Goal: Task Accomplishment & Management: Use online tool/utility

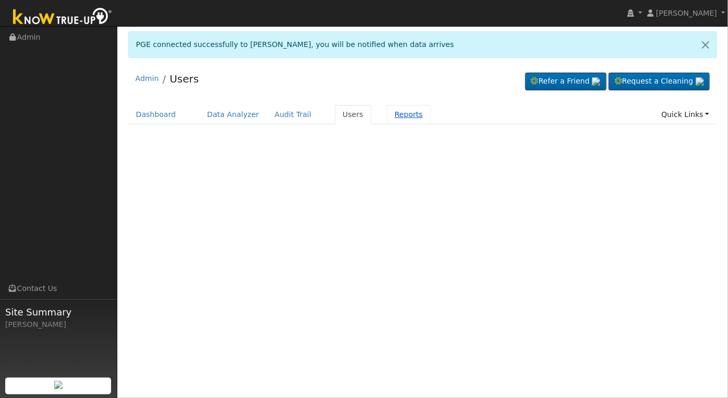
click at [393, 117] on link "Reports" at bounding box center [409, 114] width 44 height 19
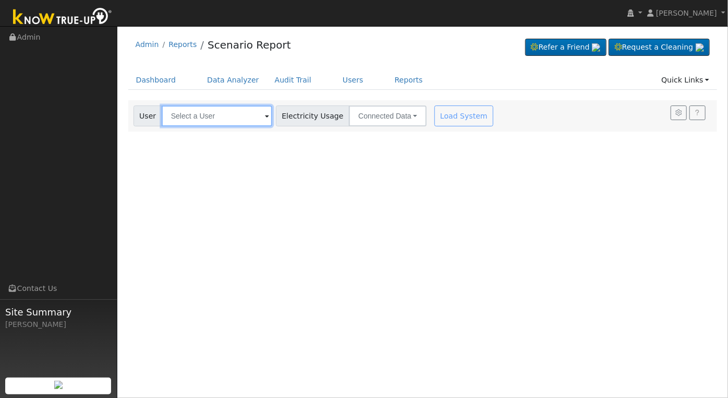
click at [201, 114] on input "text" at bounding box center [217, 115] width 111 height 21
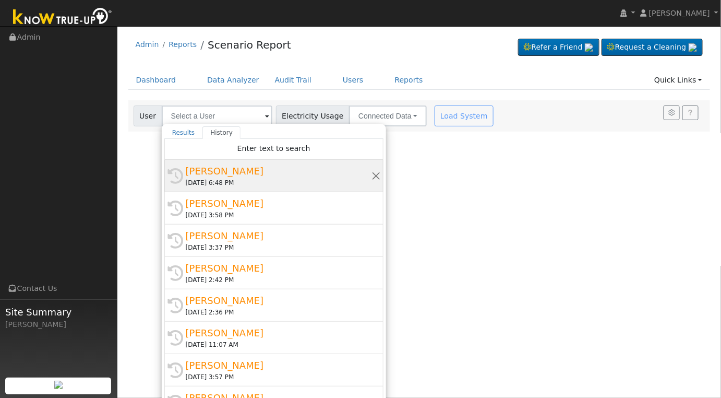
click at [297, 176] on div "[PERSON_NAME]" at bounding box center [279, 171] width 186 height 14
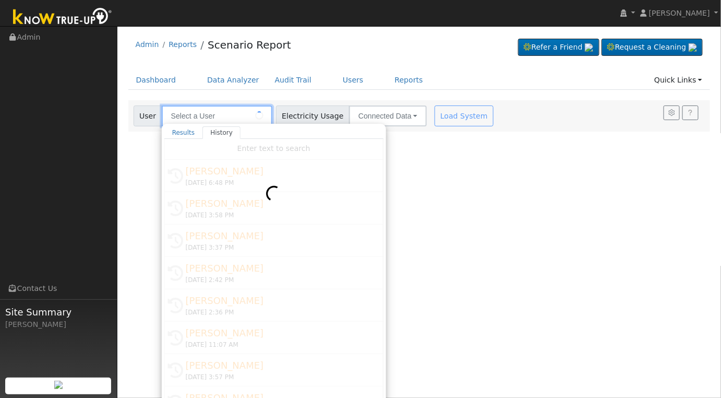
type input "[PERSON_NAME]"
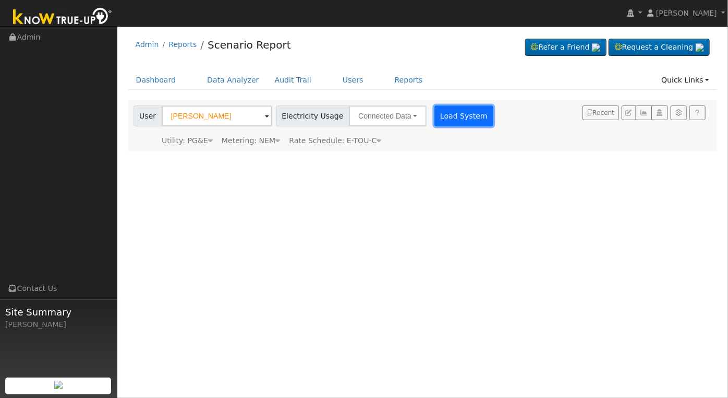
click at [443, 114] on button "Load System" at bounding box center [464, 115] width 59 height 21
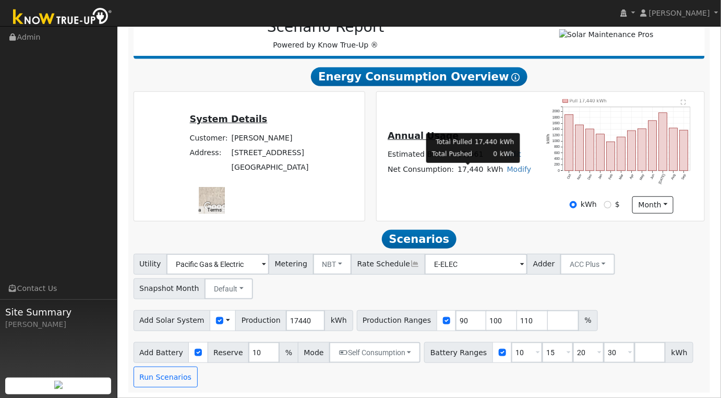
scroll to position [150, 0]
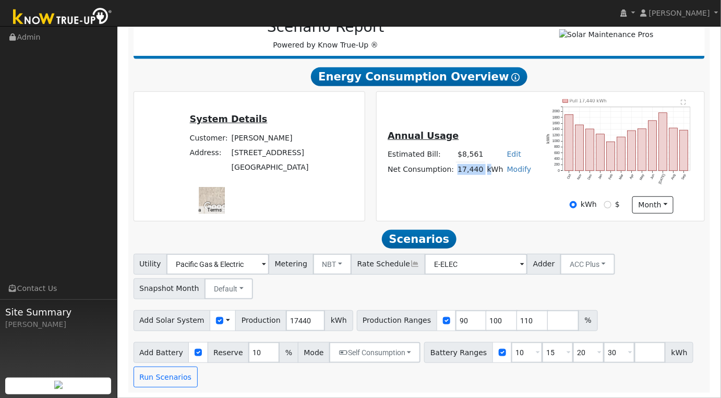
drag, startPoint x: 458, startPoint y: 169, endPoint x: 486, endPoint y: 169, distance: 28.7
click at [486, 169] on tr "Net Consumption: 17,440 kWh Modify Add Consumption Add Electric Vehicle Add Con…" at bounding box center [459, 169] width 147 height 15
click at [467, 187] on div "Annual Usage Estimated Bill: $8,561 Edit Estimated Bill $ Annual Net Consumptio…" at bounding box center [540, 156] width 324 height 114
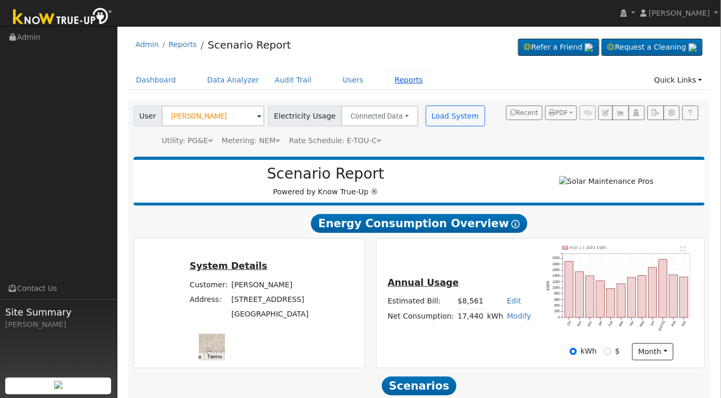
click at [387, 80] on link "Reports" at bounding box center [409, 79] width 44 height 19
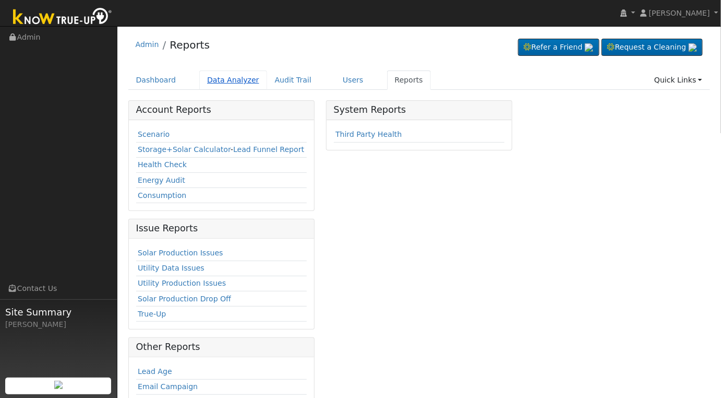
click at [228, 80] on link "Data Analyzer" at bounding box center [233, 79] width 68 height 19
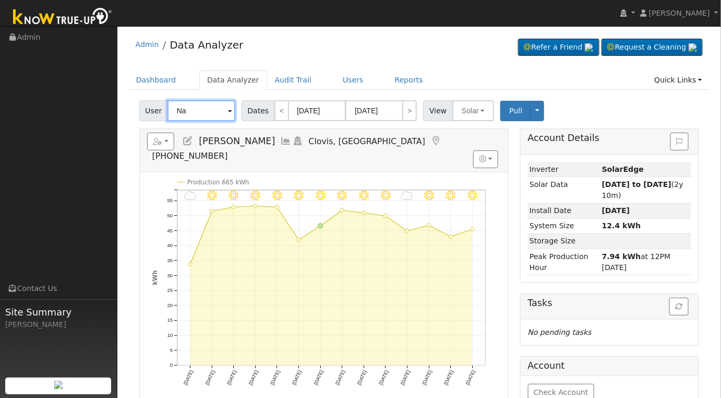
type input "N"
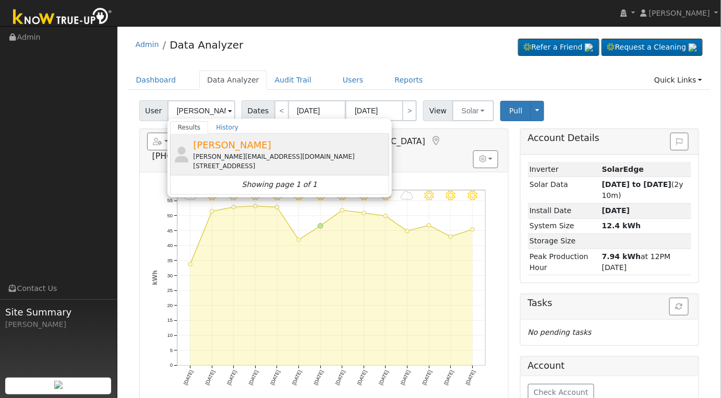
click at [278, 150] on div "TOBY PORTER toby@jcosteel.com 16352 South Del Rey Avenue, Kingsburg, CA 93631" at bounding box center [290, 154] width 194 height 33
type input "[PERSON_NAME]"
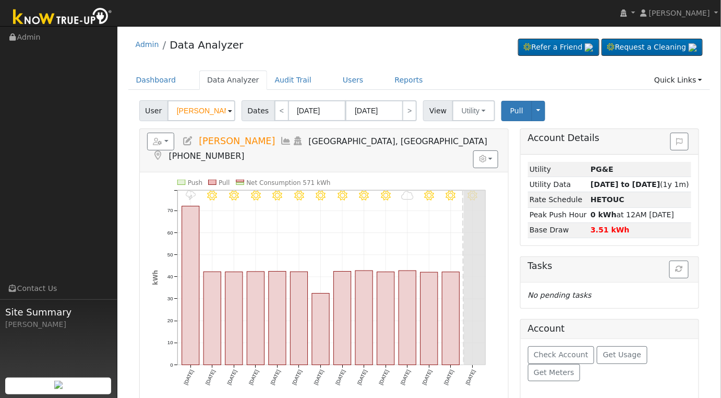
click at [258, 110] on span "Dates" at bounding box center [258, 110] width 33 height 21
click at [328, 110] on input "09/19/2025" at bounding box center [317, 110] width 57 height 21
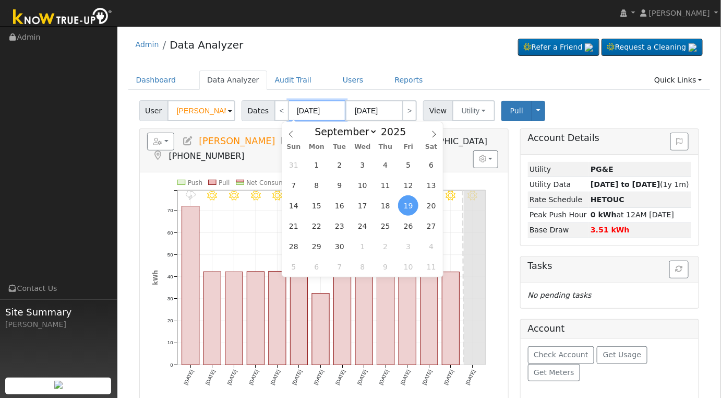
type input "10/02/0202"
type input "09/19/202"
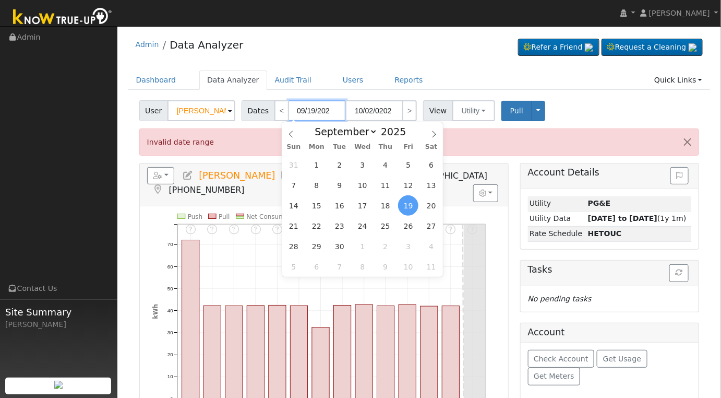
type input "10/02/2024"
type input "09/19/2024"
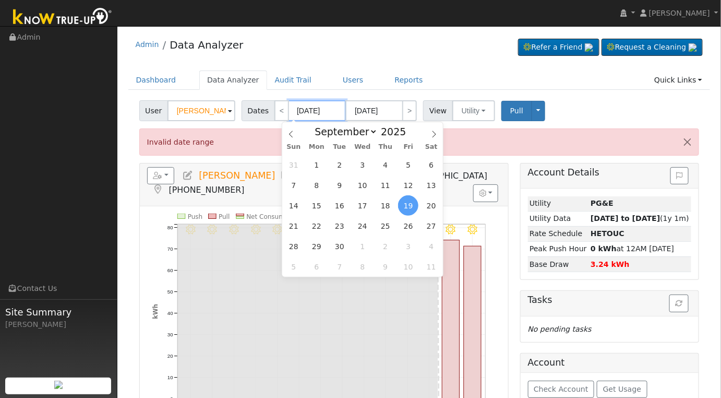
click at [297, 110] on input "09/19/2024" at bounding box center [317, 110] width 57 height 21
type input "0/19/2024"
type input "01/19/2024"
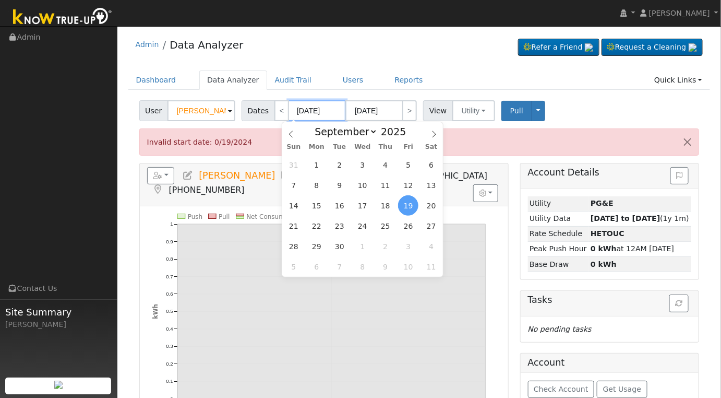
click at [309, 111] on input "01/19/2024" at bounding box center [317, 110] width 57 height 21
type input "01/31/2024"
type input "01/1/2024"
type input "01/20/2024"
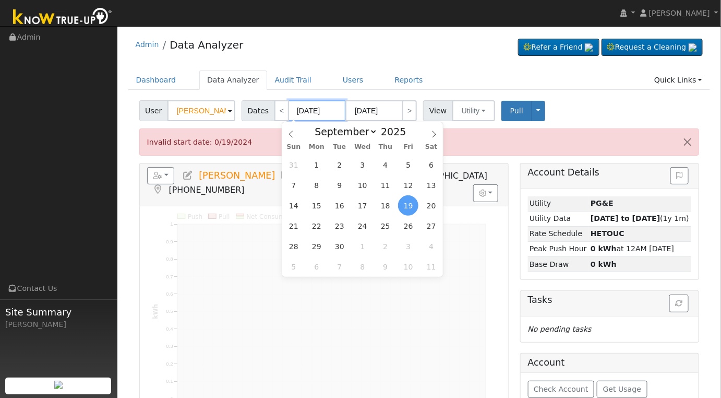
type input "01//2024"
type input "01/31/2024"
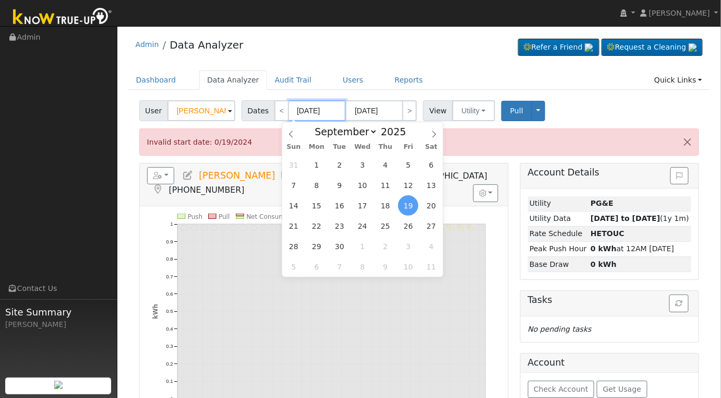
type input "01/01/2024"
click at [356, 110] on input "01/31/2024" at bounding box center [373, 110] width 57 height 21
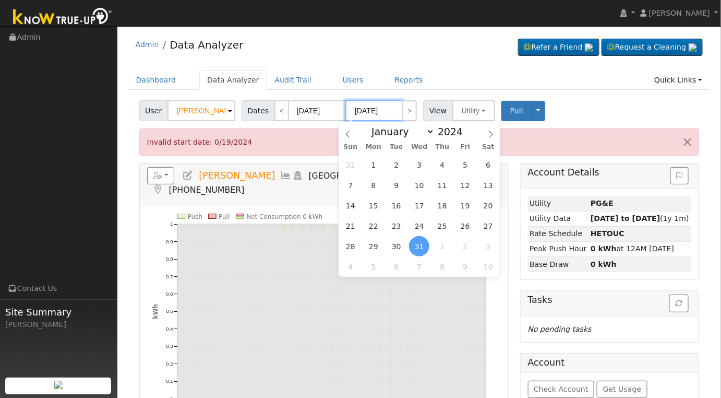
click at [365, 110] on input "01/31/2024" at bounding box center [373, 110] width 57 height 21
click at [383, 111] on input "01/1/2024" at bounding box center [373, 110] width 57 height 21
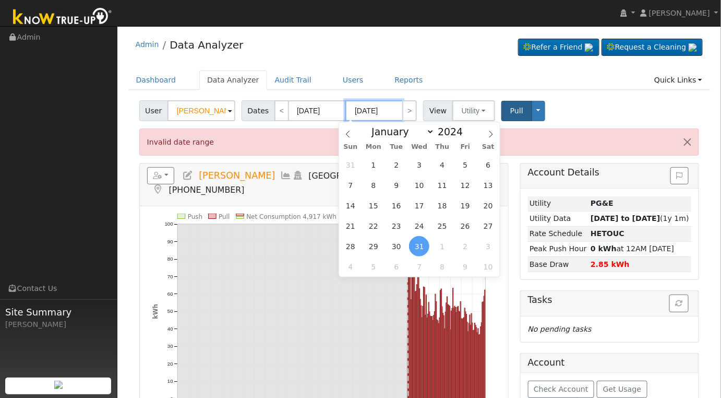
type input "01/01/2025"
click at [514, 117] on button "Pull" at bounding box center [516, 111] width 31 height 20
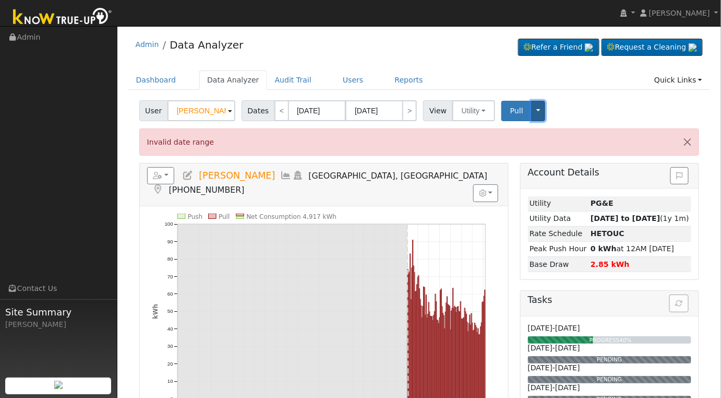
click at [532, 110] on button "Toggle Dropdown" at bounding box center [539, 111] width 14 height 20
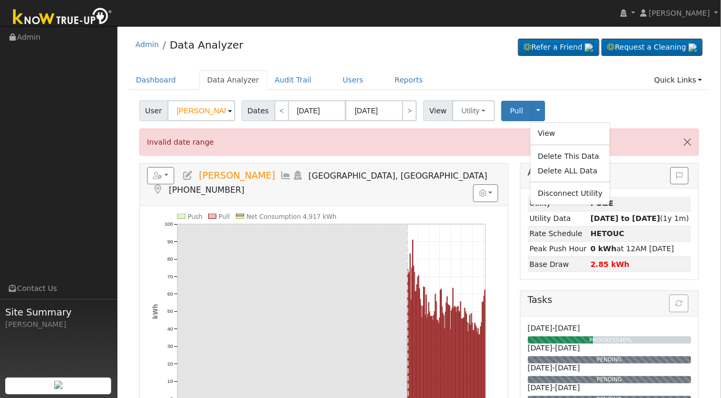
click at [570, 101] on div "User TOBY PORTER Account Default Account Default Account 16352 South Del Rey Av…" at bounding box center [419, 109] width 564 height 25
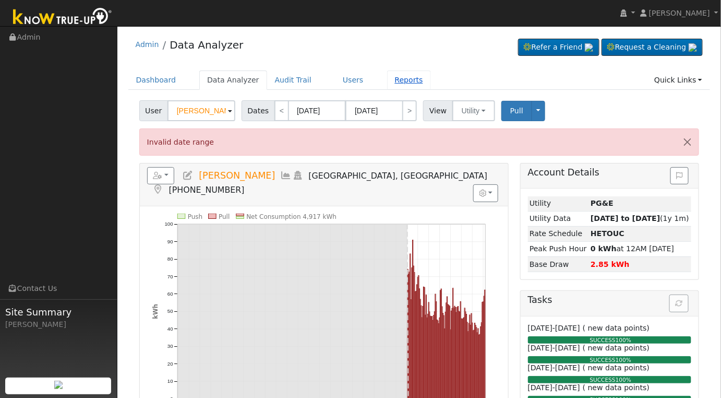
click at [391, 80] on link "Reports" at bounding box center [409, 79] width 44 height 19
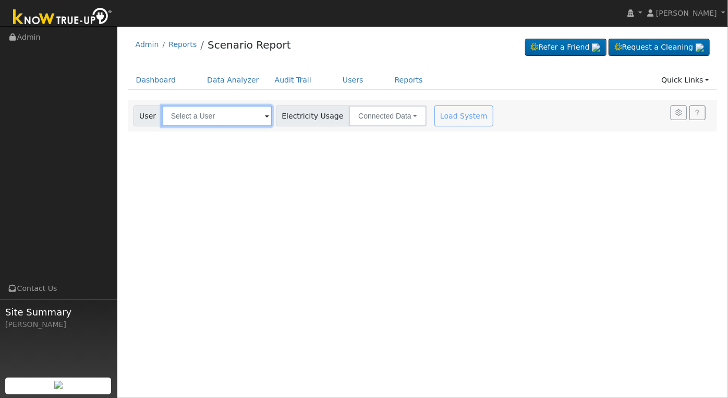
click at [208, 118] on input "text" at bounding box center [217, 115] width 111 height 21
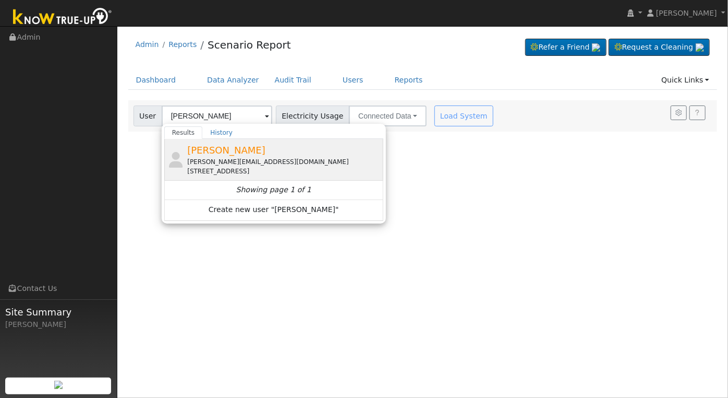
click at [219, 163] on div "[PERSON_NAME][EMAIL_ADDRESS][DOMAIN_NAME]" at bounding box center [284, 161] width 194 height 9
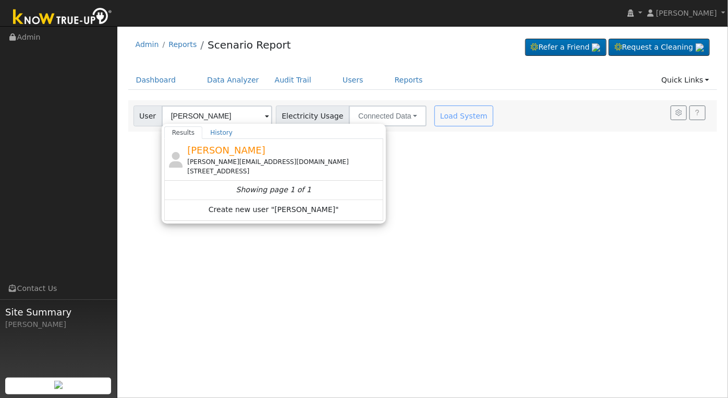
type input "[PERSON_NAME]"
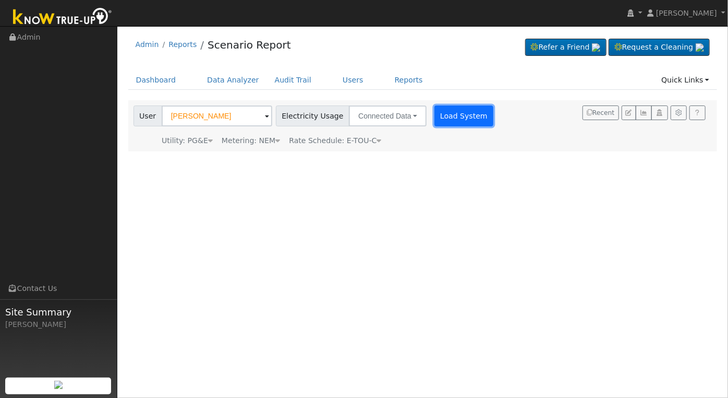
click at [466, 121] on button "Load System" at bounding box center [464, 115] width 59 height 21
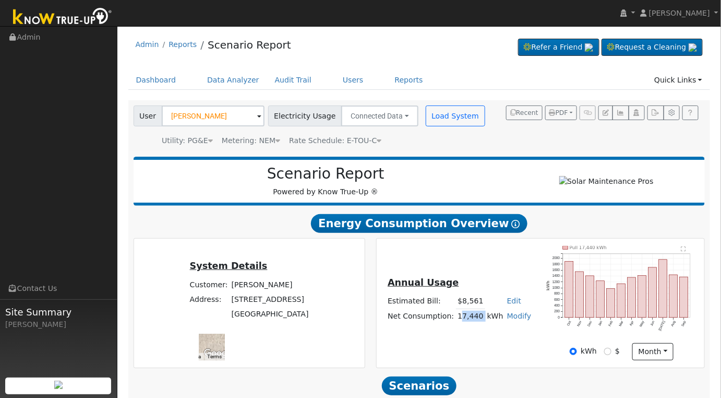
drag, startPoint x: 460, startPoint y: 321, endPoint x: 484, endPoint y: 319, distance: 24.6
click at [484, 319] on tr "Net Consumption: 17,440 kWh Modify Add Consumption Add Electric Vehicle Add Con…" at bounding box center [459, 315] width 147 height 15
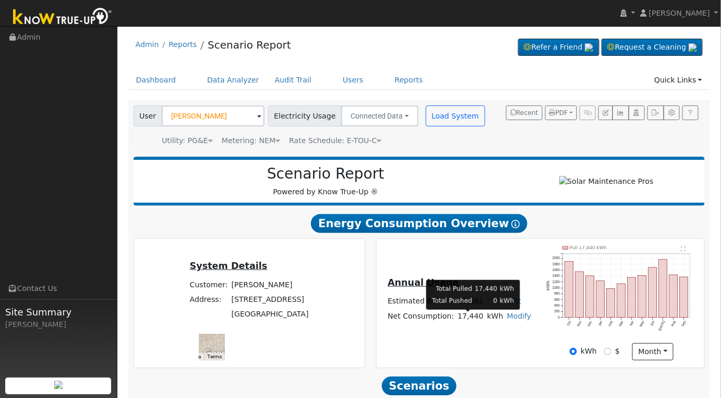
click at [477, 329] on div "Annual Usage Estimated Bill: $8,561 Edit Estimated Bill $ Annual Net Consumptio…" at bounding box center [459, 303] width 162 height 56
drag, startPoint x: 456, startPoint y: 318, endPoint x: 478, endPoint y: 325, distance: 23.4
click at [478, 323] on td "17,440" at bounding box center [470, 315] width 29 height 15
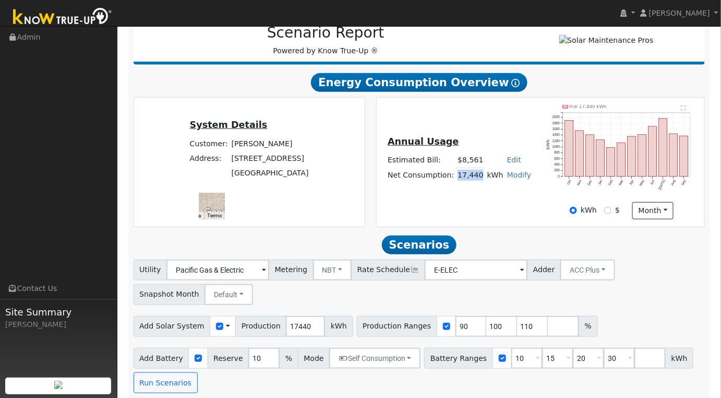
scroll to position [150, 0]
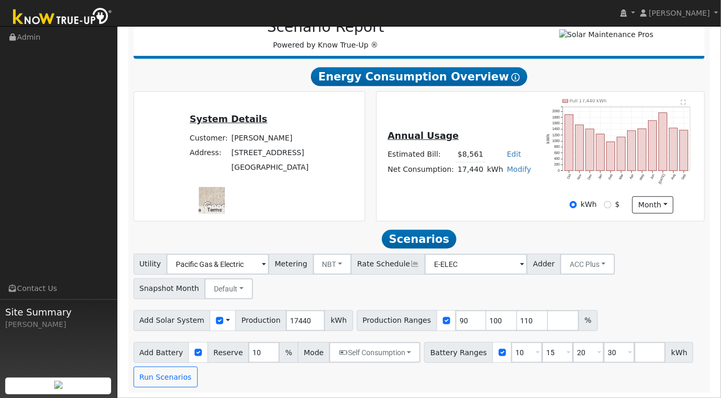
click at [510, 171] on link "Modify" at bounding box center [519, 169] width 25 height 8
click at [486, 185] on link "Add Consumption" at bounding box center [479, 186] width 87 height 15
type input "17440"
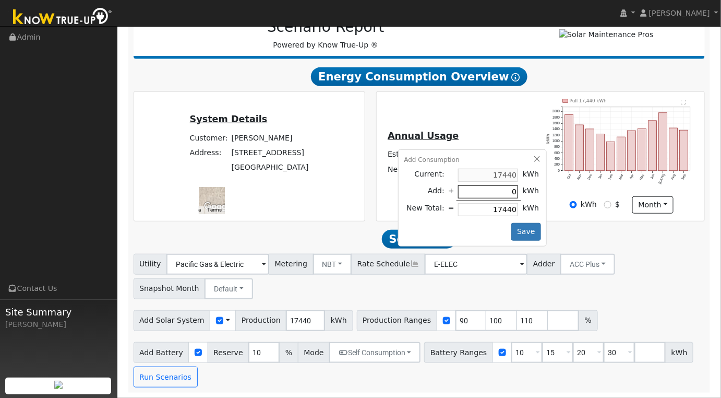
type input "1"
type input "17441"
type input "10"
type input "17450"
type input "100"
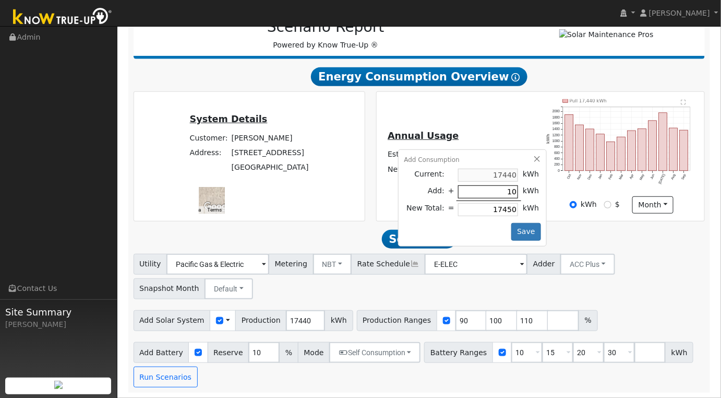
type input "17540"
type input "1000"
type input "18440"
type input "10000"
type input "27440"
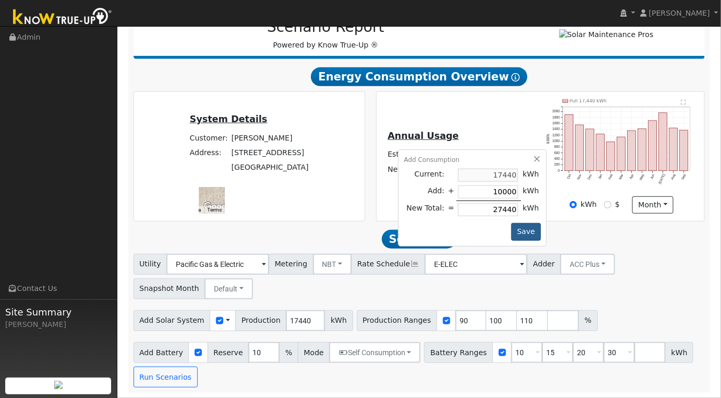
type input "10000"
click at [521, 230] on button "Save" at bounding box center [526, 232] width 30 height 18
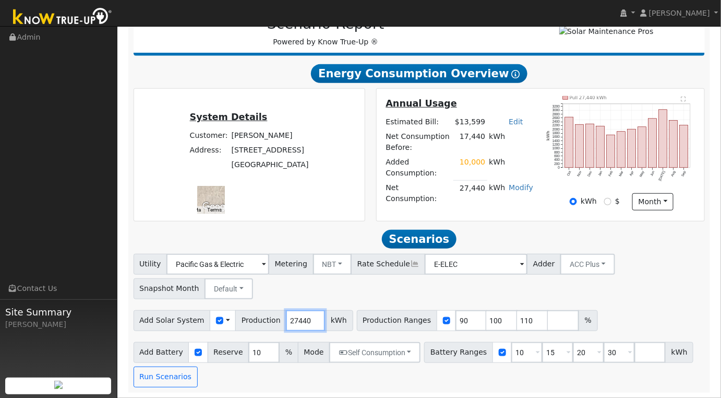
click at [297, 323] on input "27440" at bounding box center [305, 320] width 39 height 21
type input "34803"
click at [455, 320] on input "90" at bounding box center [470, 320] width 31 height 21
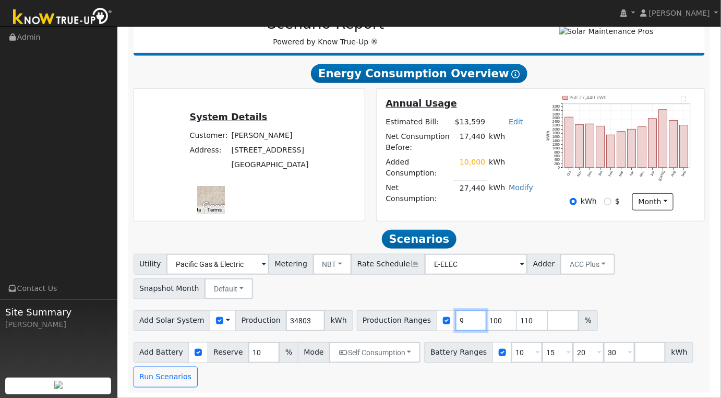
type input "100"
type input "110"
type input "100"
click at [511, 351] on input "10" at bounding box center [526, 352] width 31 height 21
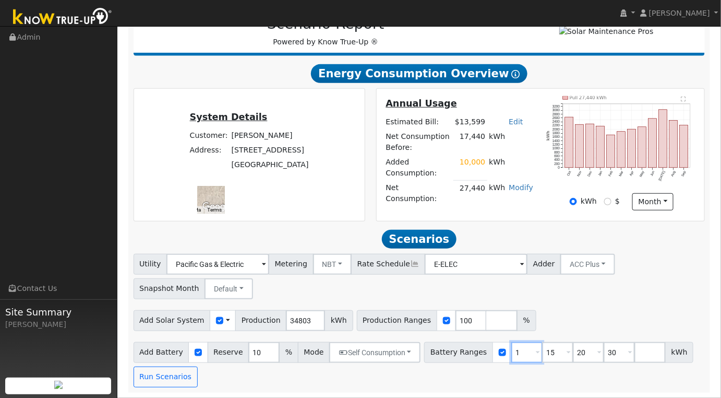
type input "15"
type input "20"
type input "30"
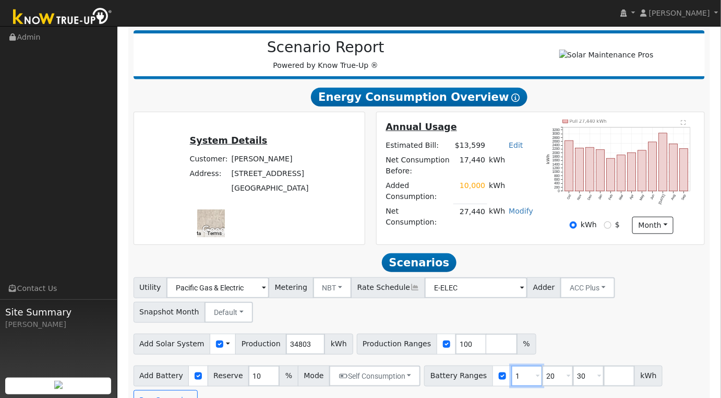
type input "20"
type input "30"
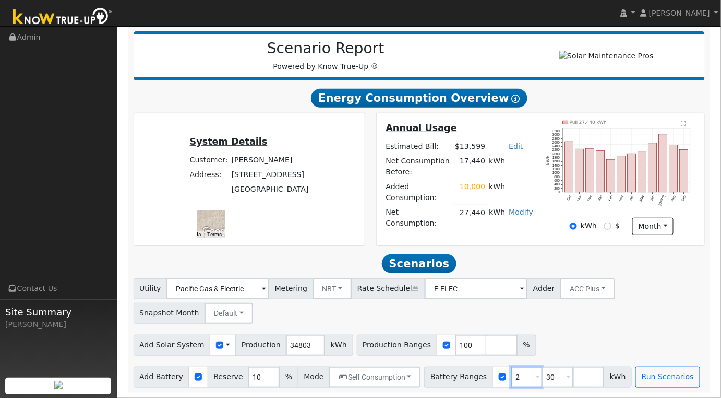
type input "30"
type input "3"
type input "40.5"
click at [674, 287] on div "Utility Pacific Gas & Electric Metering NBT NEM NBT Rate Schedule E-ELEC Adder …" at bounding box center [418, 298] width 575 height 49
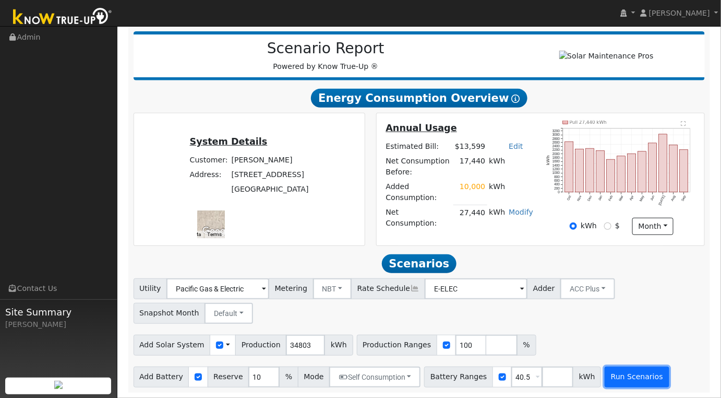
click at [619, 373] on button "Run Scenarios" at bounding box center [637, 376] width 64 height 21
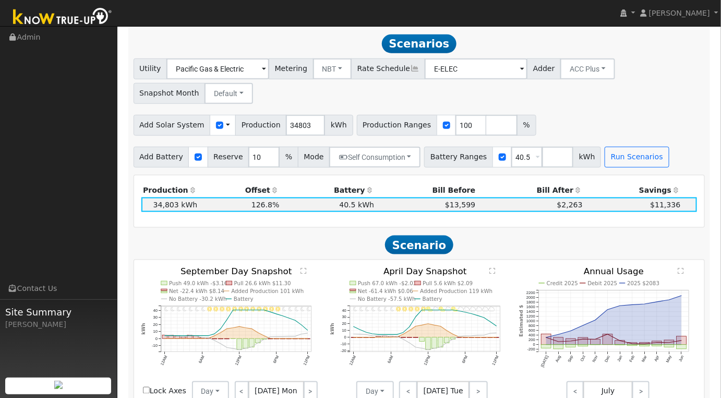
scroll to position [347, 0]
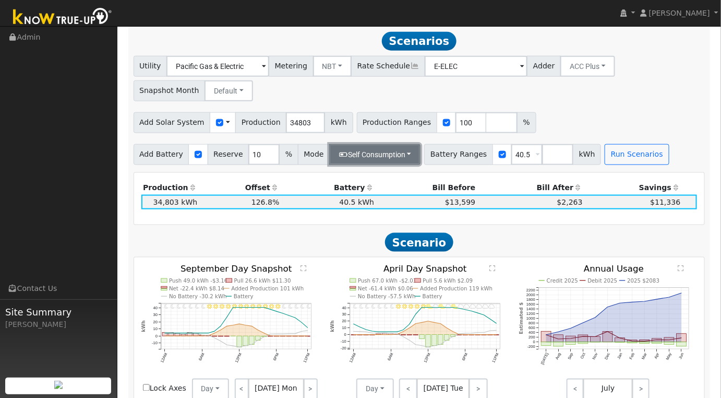
click at [404, 156] on button "Self Consumption" at bounding box center [374, 154] width 91 height 21
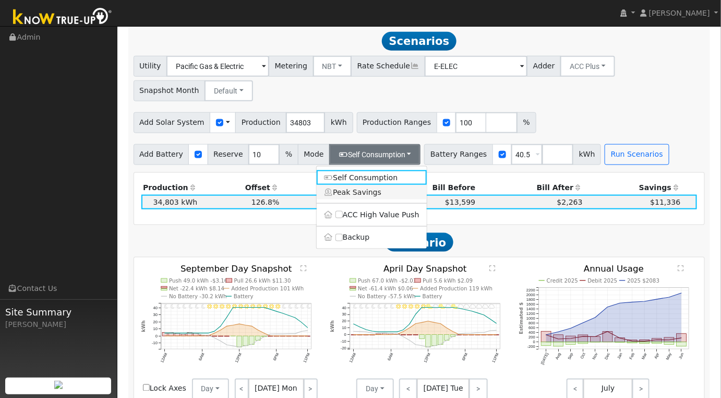
click at [385, 194] on link "Peak Savings" at bounding box center [372, 192] width 110 height 15
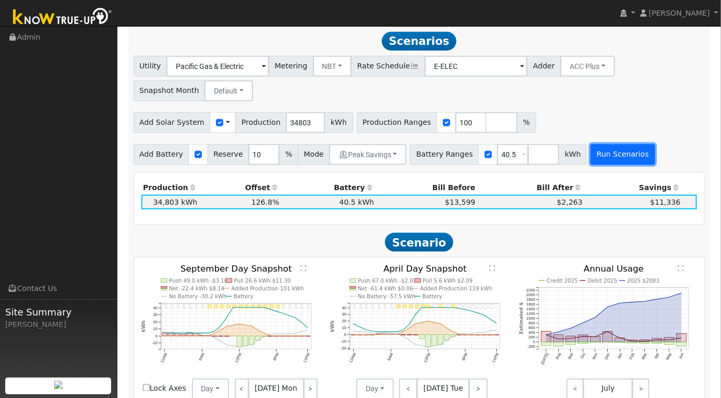
click at [594, 155] on button "Run Scenarios" at bounding box center [623, 154] width 64 height 21
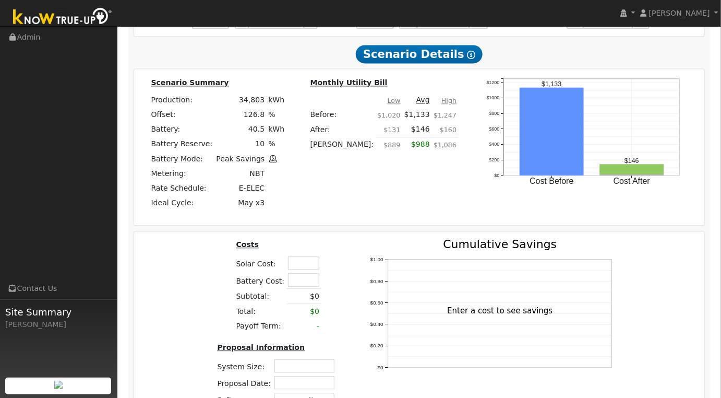
scroll to position [795, 0]
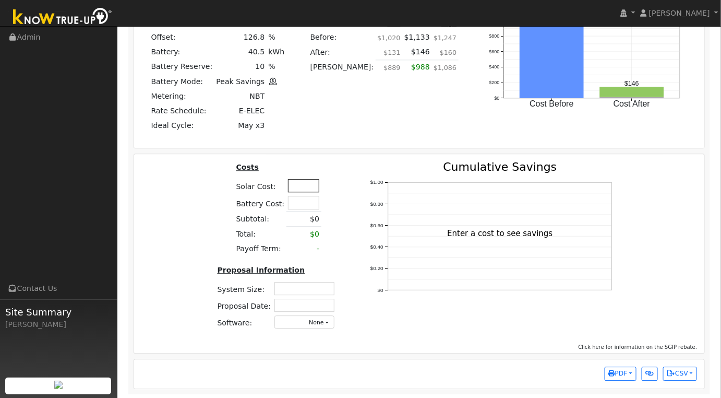
click at [292, 186] on input "text" at bounding box center [303, 185] width 31 height 13
click at [363, 160] on div "Costs Solar Cost: 104900 Battery Cost: Subtotal: $0 Total: $0 Payoff Term: - Pr…" at bounding box center [419, 253] width 571 height 199
type input "$104,900"
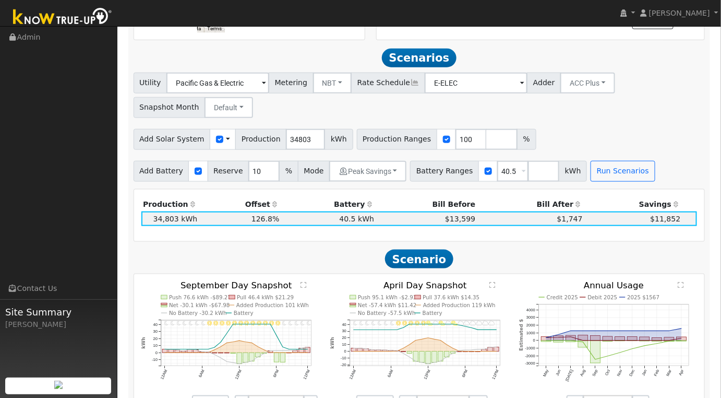
scroll to position [174, 0]
